Goal: Task Accomplishment & Management: Use online tool/utility

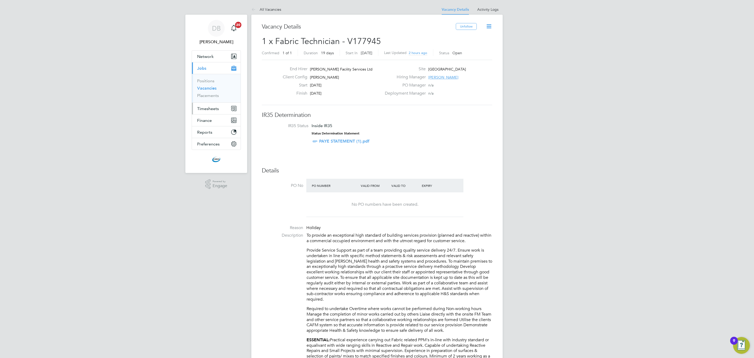
click at [210, 111] on span "Timesheets" at bounding box center [208, 108] width 22 height 5
click at [211, 93] on link "Timesheets" at bounding box center [208, 92] width 22 height 5
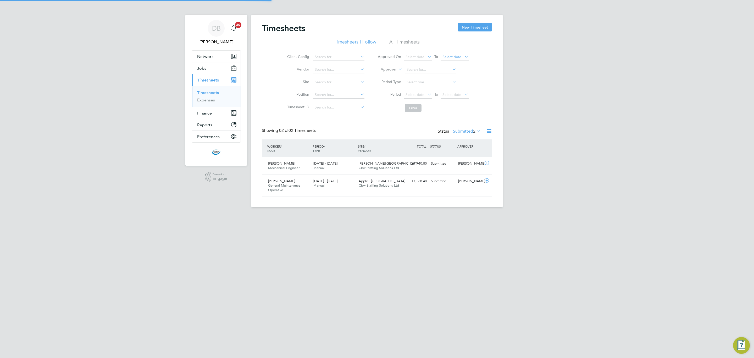
scroll to position [13, 46]
click at [467, 25] on button "New Timesheet" at bounding box center [475, 27] width 35 height 8
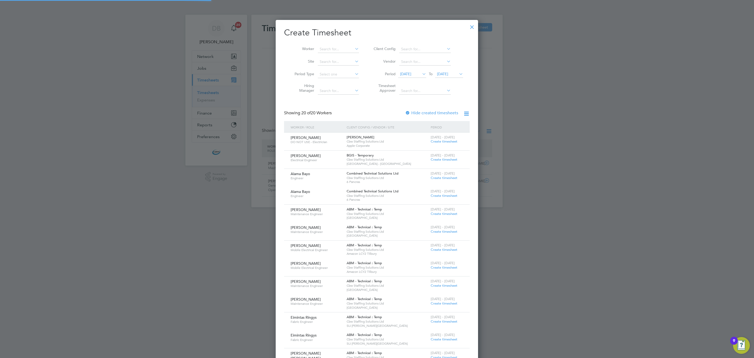
scroll to position [613, 203]
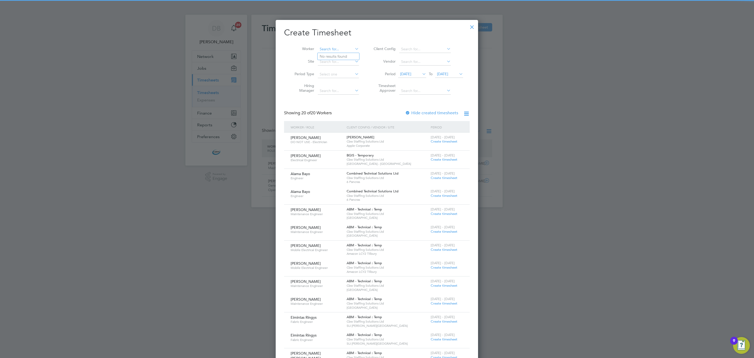
click at [340, 49] on input at bounding box center [338, 49] width 41 height 7
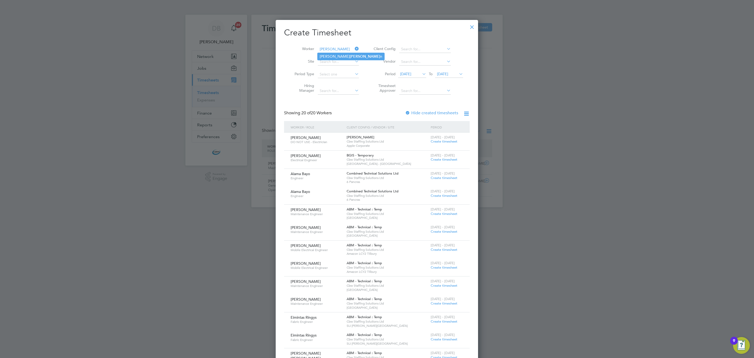
click at [341, 55] on li "[PERSON_NAME] [PERSON_NAME] n" at bounding box center [351, 56] width 67 height 7
type input "[PERSON_NAME]"
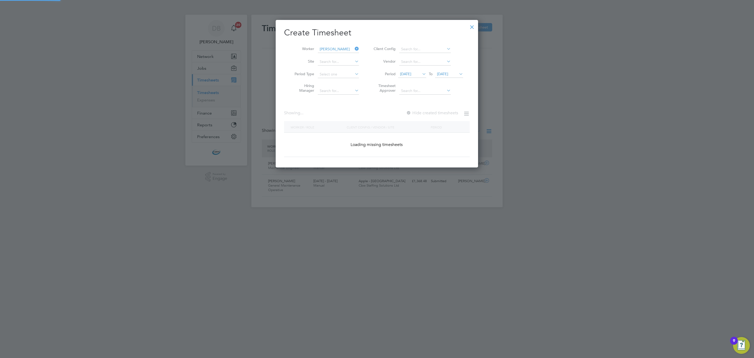
scroll to position [148, 203]
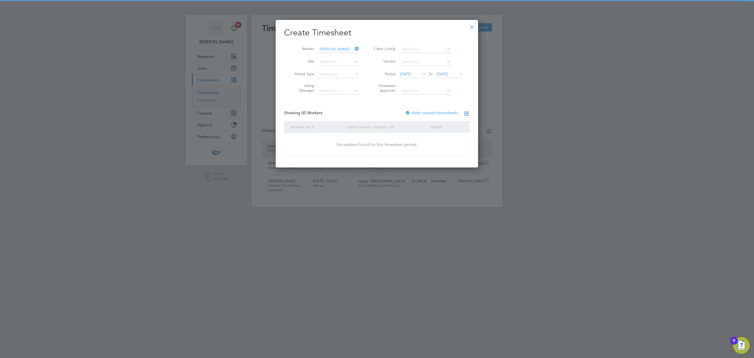
click at [422, 110] on label "Hide created timesheets" at bounding box center [431, 112] width 53 height 5
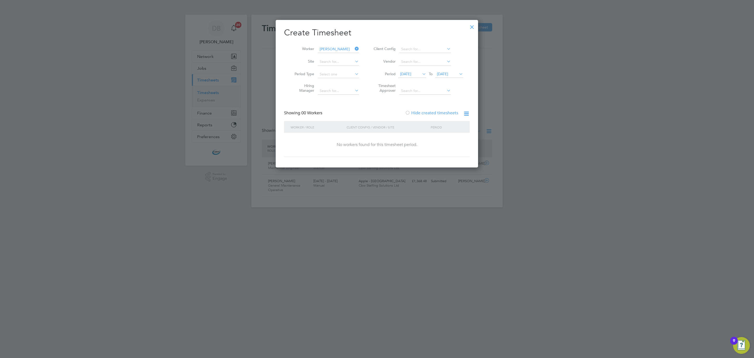
click at [448, 73] on span "[DATE]" at bounding box center [442, 73] width 11 height 5
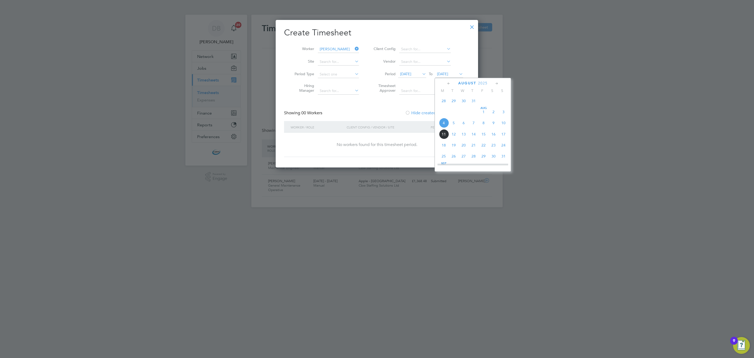
click at [489, 138] on span "16" at bounding box center [494, 134] width 10 height 10
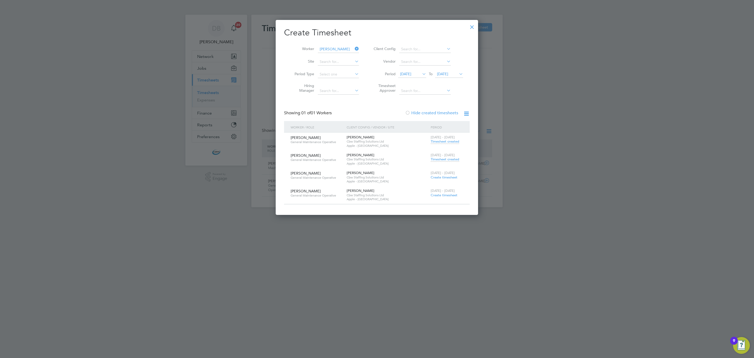
click at [450, 141] on span "Timesheet created" at bounding box center [445, 141] width 29 height 5
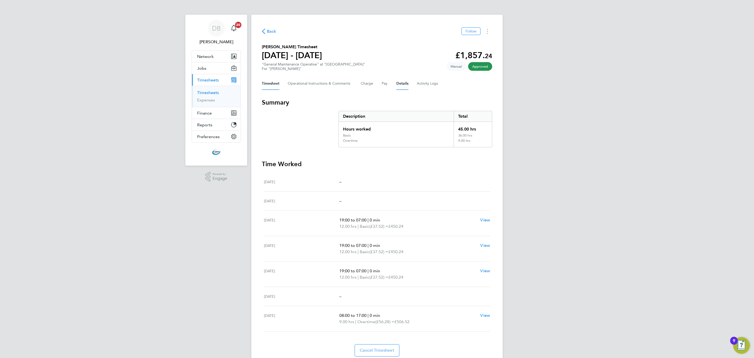
click at [401, 84] on button "Details" at bounding box center [402, 83] width 12 height 13
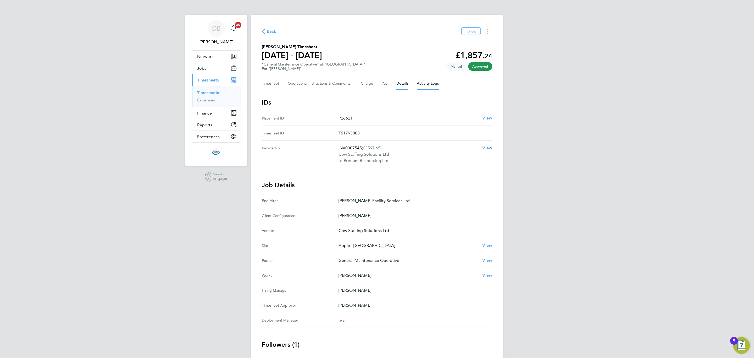
click at [422, 85] on Logs-tab "Activity Logs" at bounding box center [428, 83] width 22 height 13
